Goal: Check status: Check status

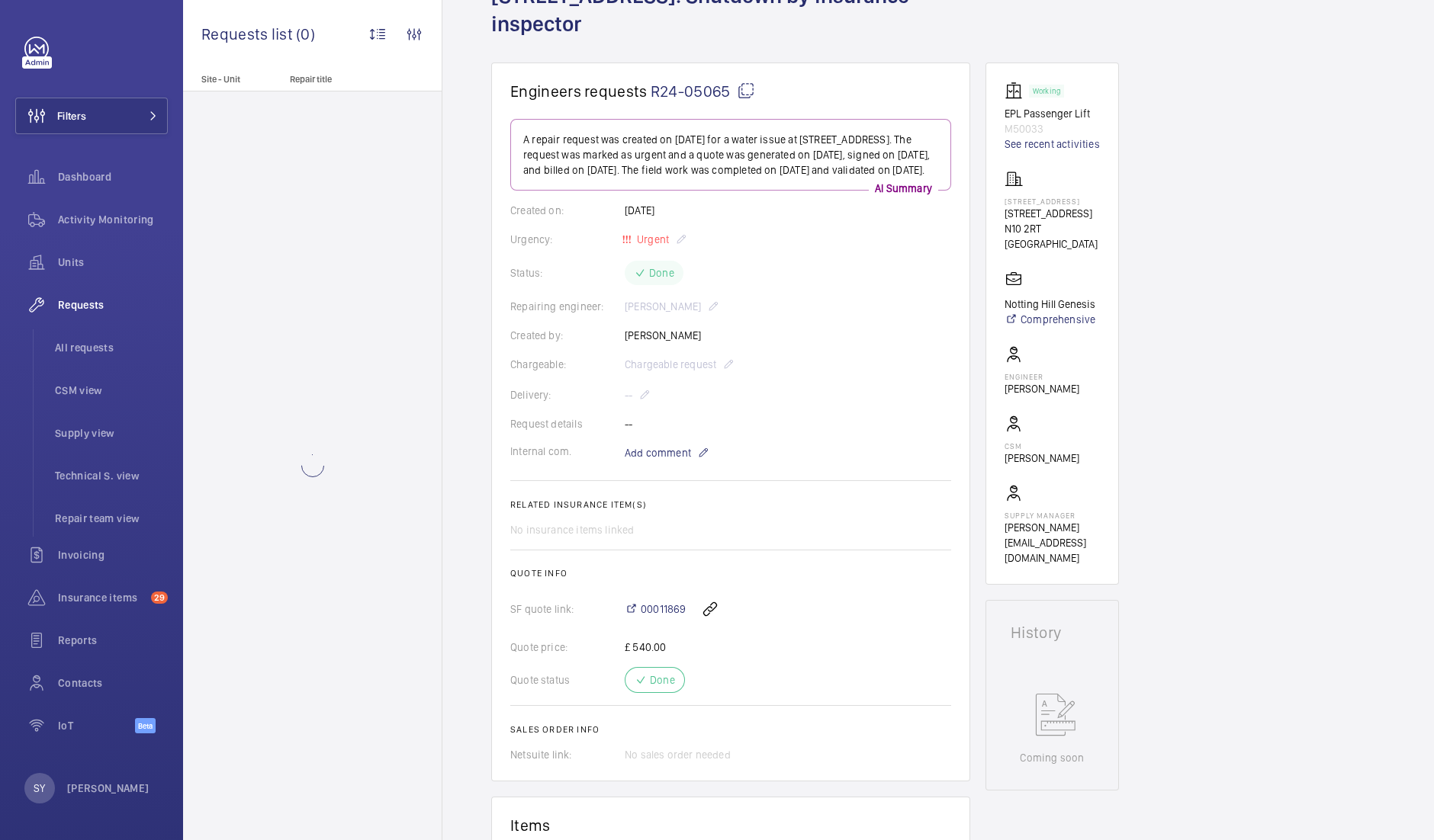
scroll to position [156, 0]
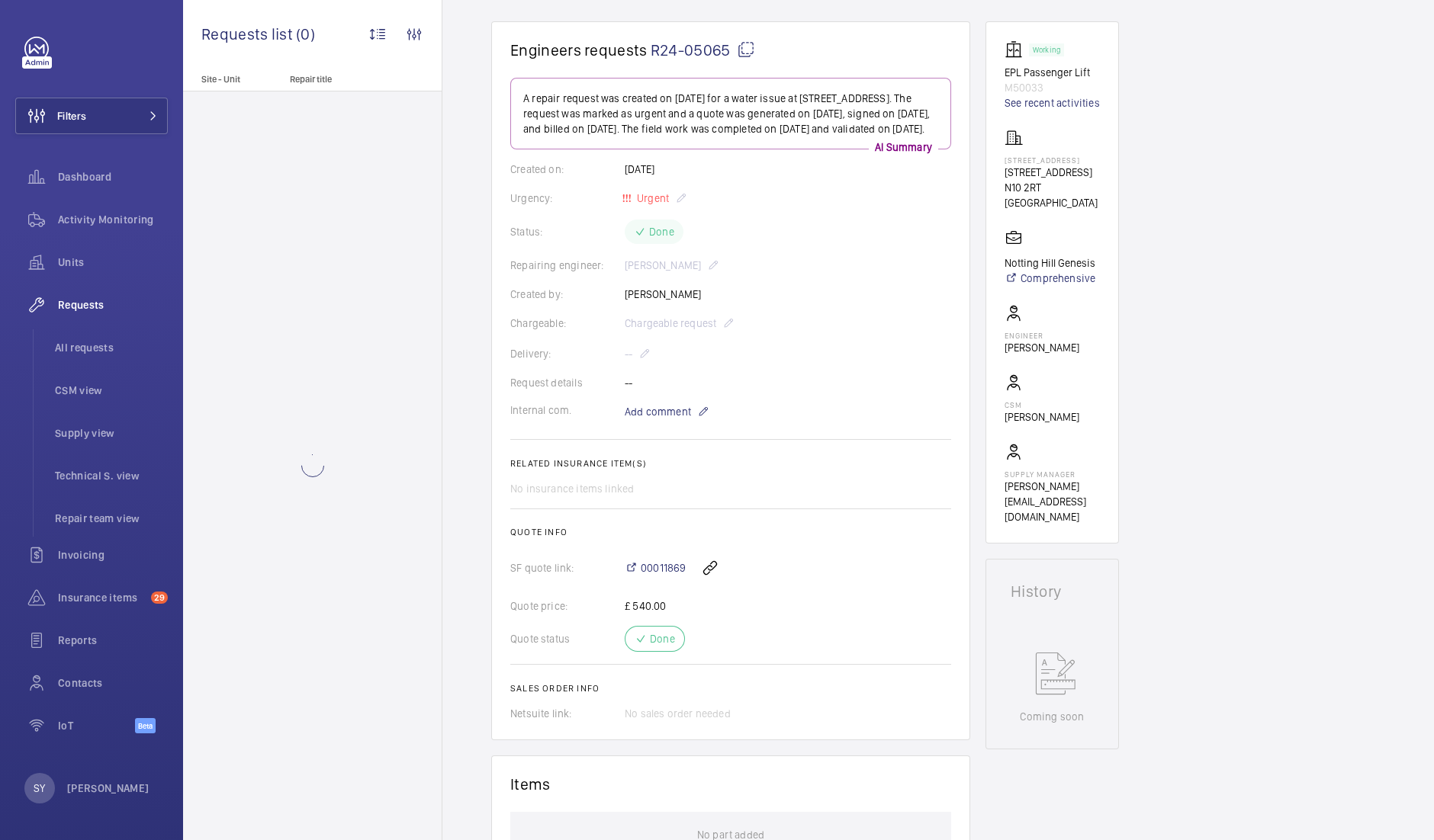
scroll to position [735, 0]
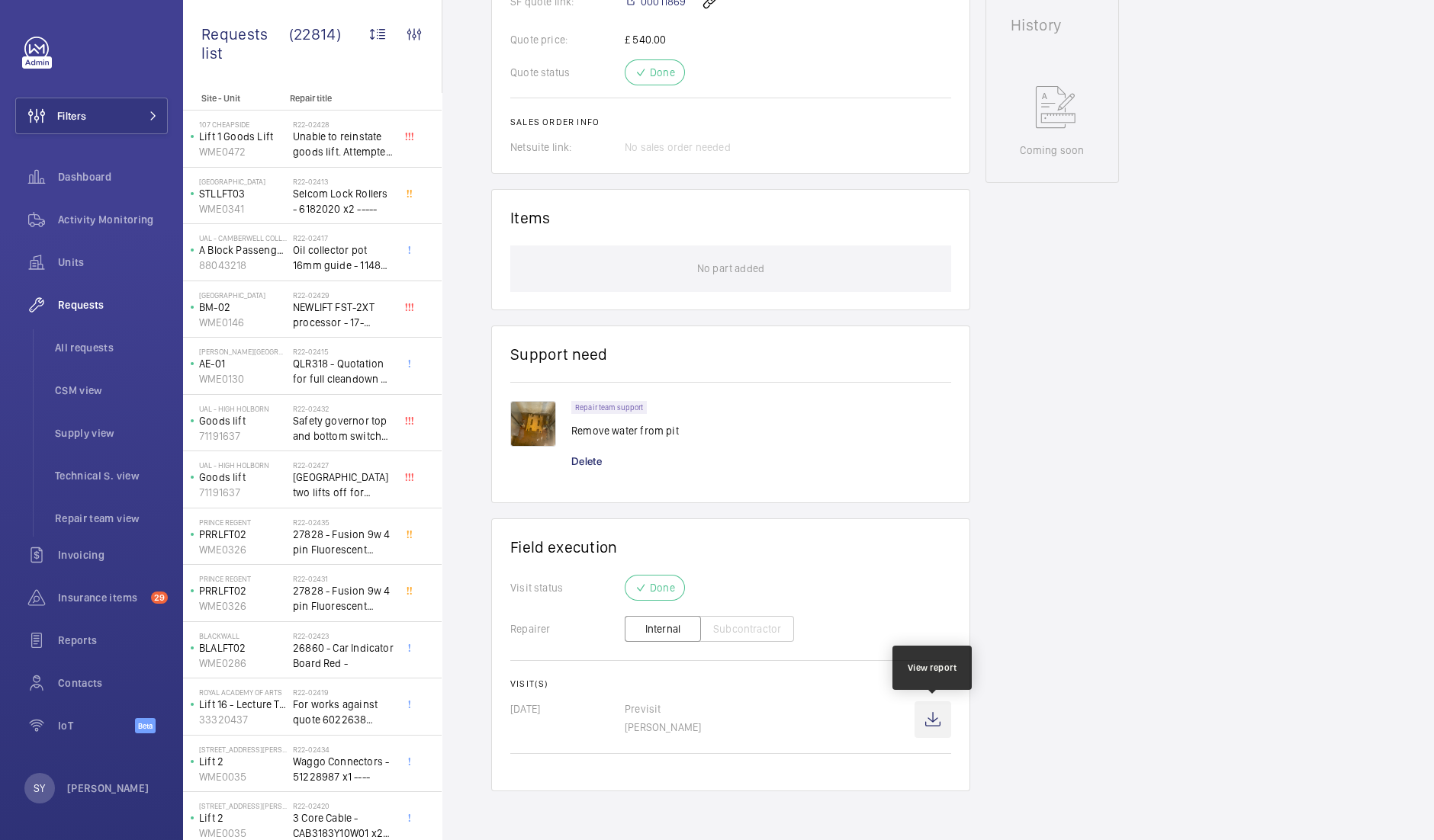
click at [930, 722] on wm-front-icon-button at bounding box center [933, 720] width 37 height 37
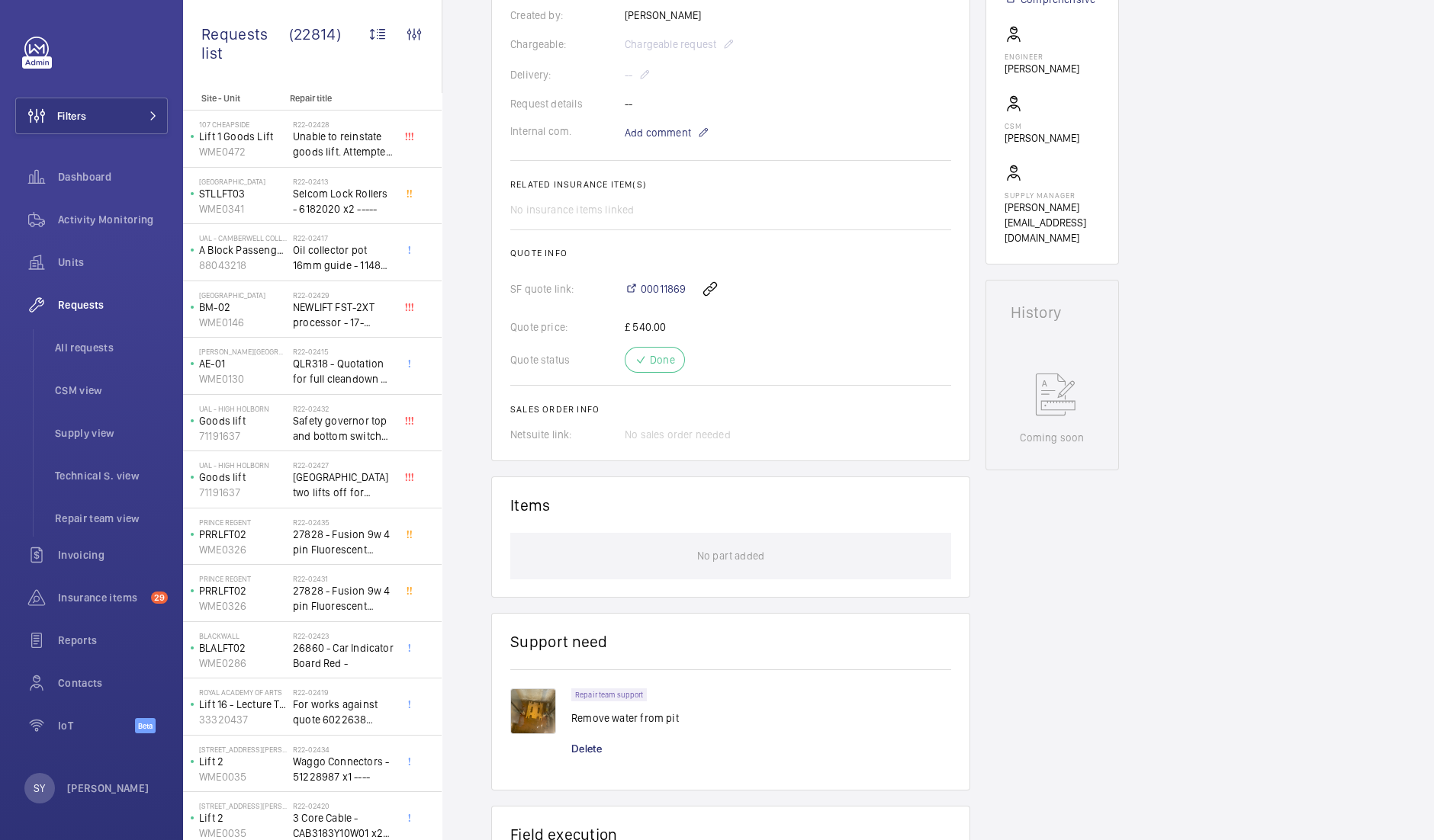
scroll to position [0, 0]
